Goal: Information Seeking & Learning: Learn about a topic

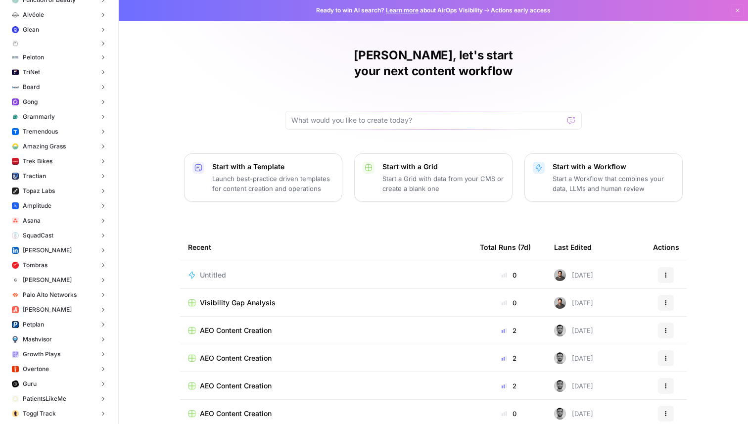
scroll to position [1639, 0]
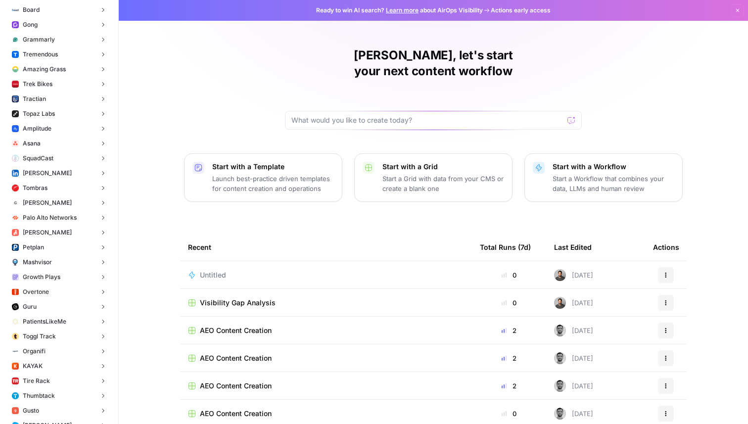
click at [45, 144] on button "Asana" at bounding box center [59, 143] width 102 height 15
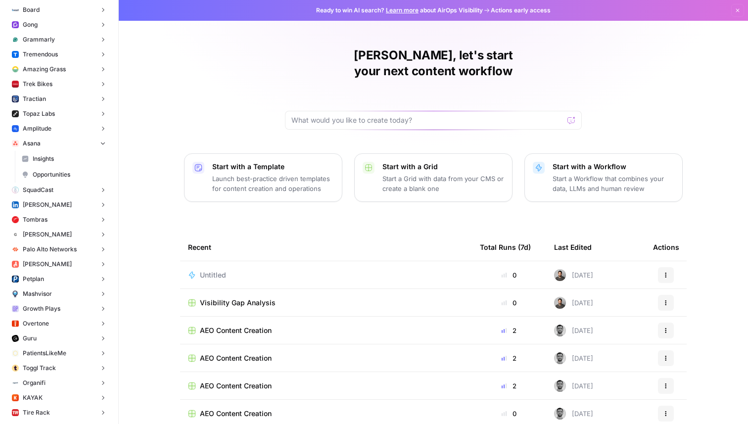
click at [52, 159] on span "Insights" at bounding box center [69, 158] width 73 height 9
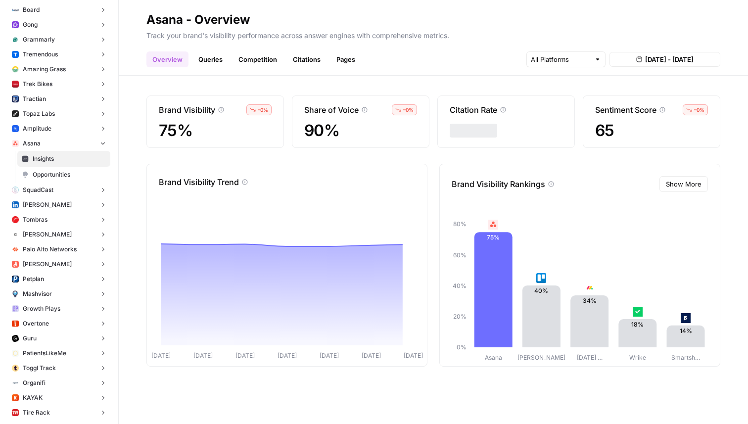
click at [202, 62] on link "Queries" at bounding box center [210, 59] width 36 height 16
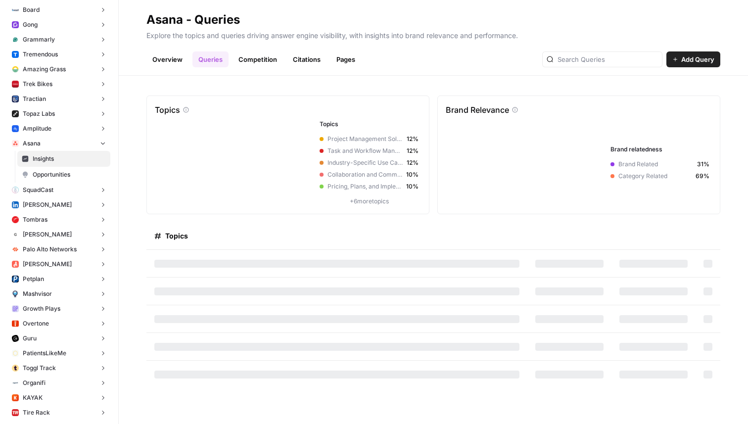
click at [343, 60] on link "Pages" at bounding box center [345, 59] width 31 height 16
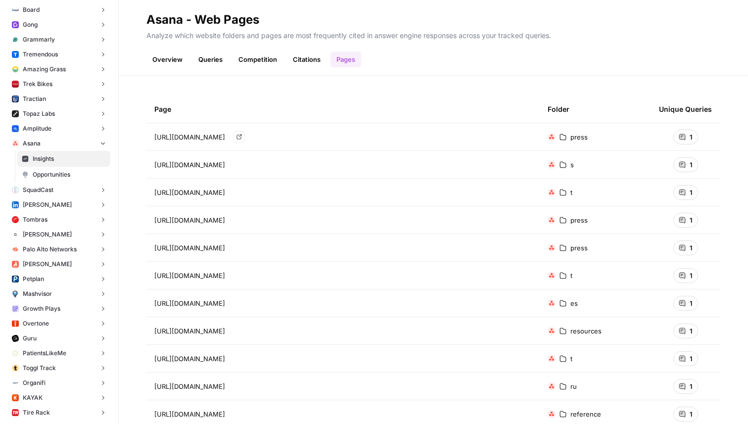
click at [225, 139] on span "[URL][DOMAIN_NAME]" at bounding box center [189, 137] width 71 height 10
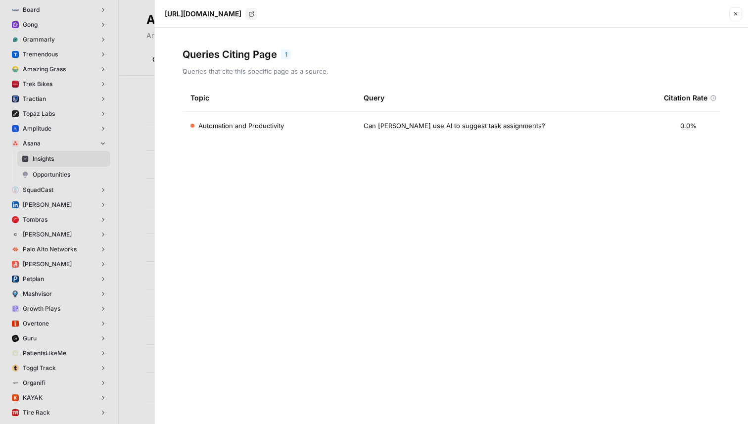
click at [517, 131] on div "Can [PERSON_NAME] use AI to suggest task assignments?" at bounding box center [505, 126] width 284 height 10
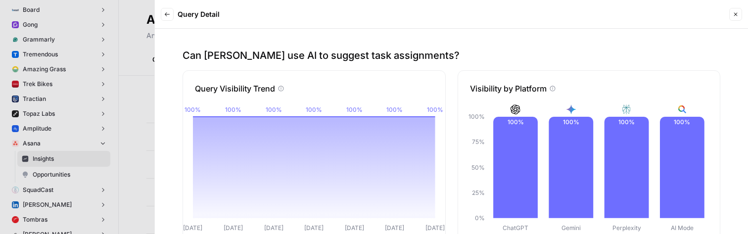
click at [172, 14] on button "Back" at bounding box center [167, 14] width 13 height 13
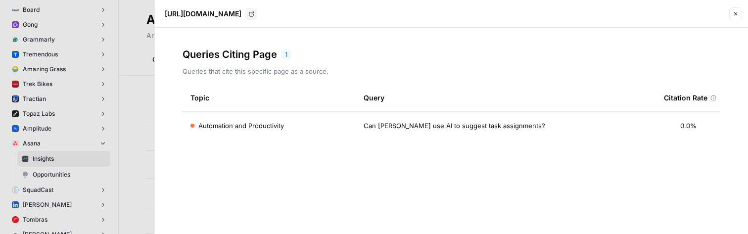
click at [276, 126] on td "Automation and Productivity" at bounding box center [268, 126] width 173 height 28
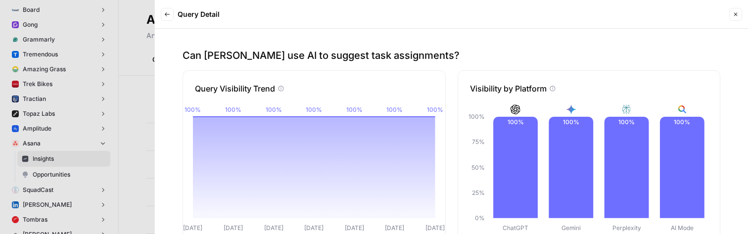
click at [737, 15] on icon "button" at bounding box center [735, 14] width 6 height 6
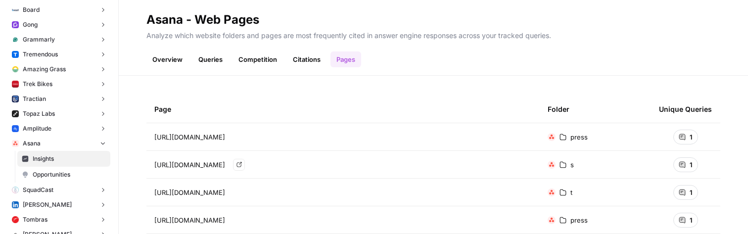
click at [225, 163] on span "[URL][DOMAIN_NAME]" at bounding box center [189, 165] width 71 height 10
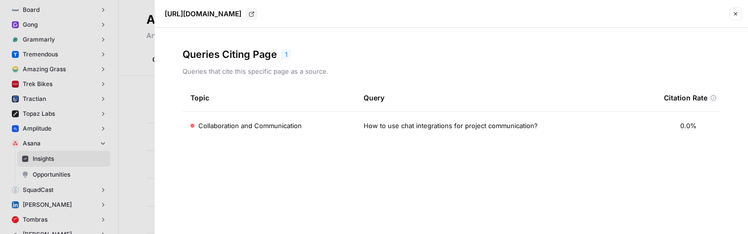
click at [731, 9] on button "Close" at bounding box center [735, 13] width 13 height 13
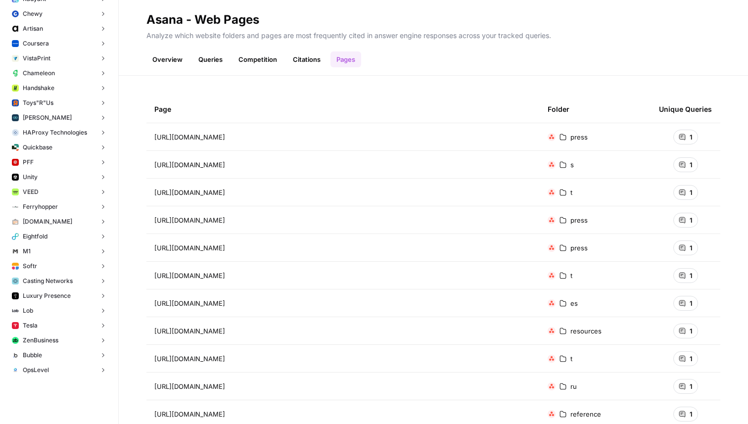
scroll to position [3519, 0]
